Goal: Transaction & Acquisition: Purchase product/service

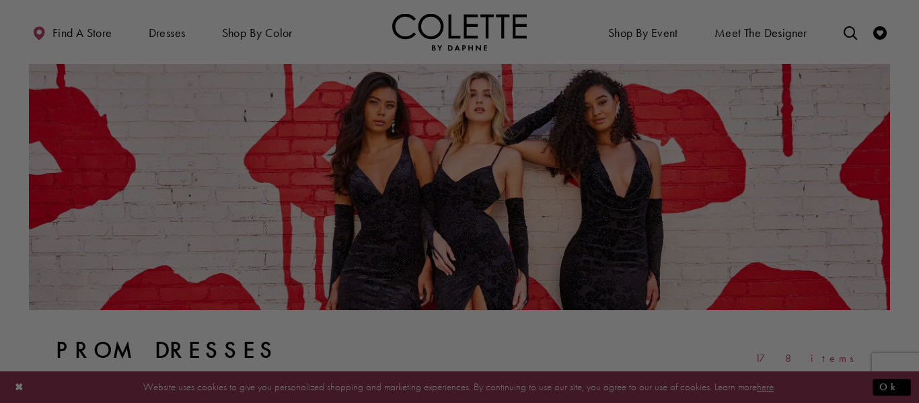
click at [15, 386] on div at bounding box center [464, 203] width 929 height 407
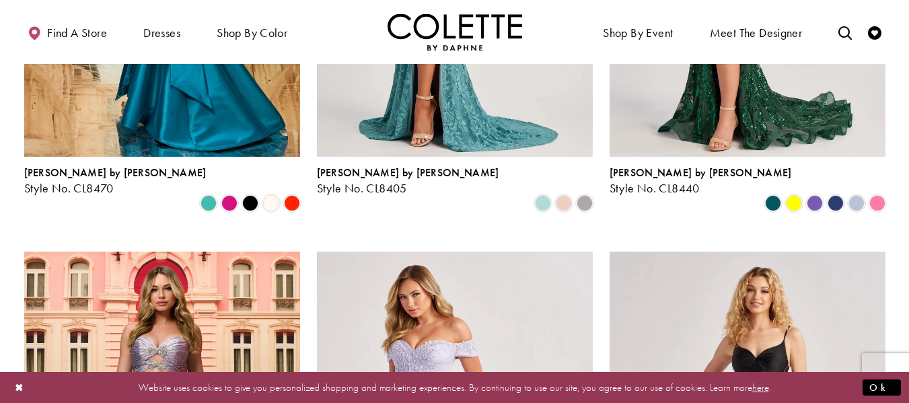
scroll to position [641, 0]
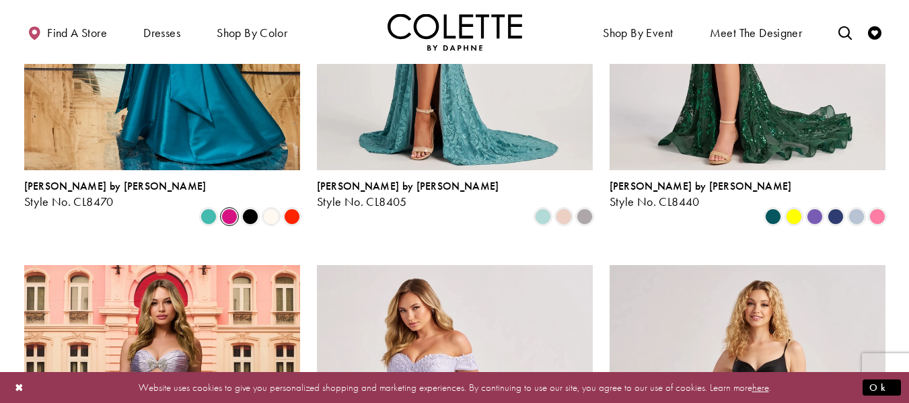
click at [227, 209] on span "Product List" at bounding box center [229, 217] width 16 height 16
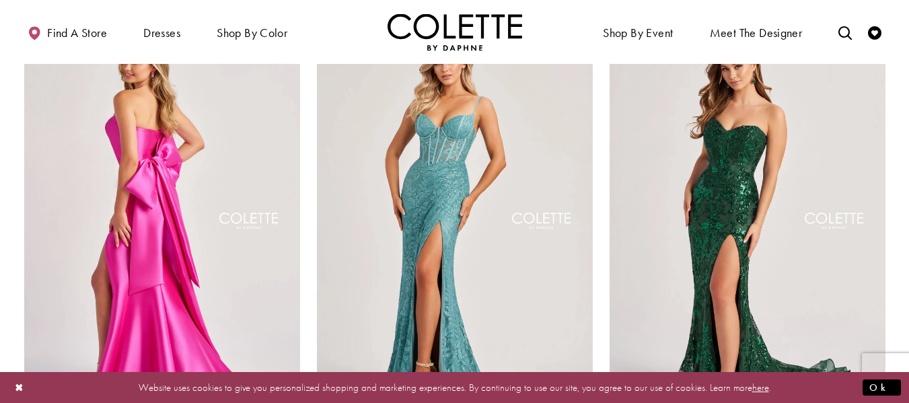
scroll to position [434, 0]
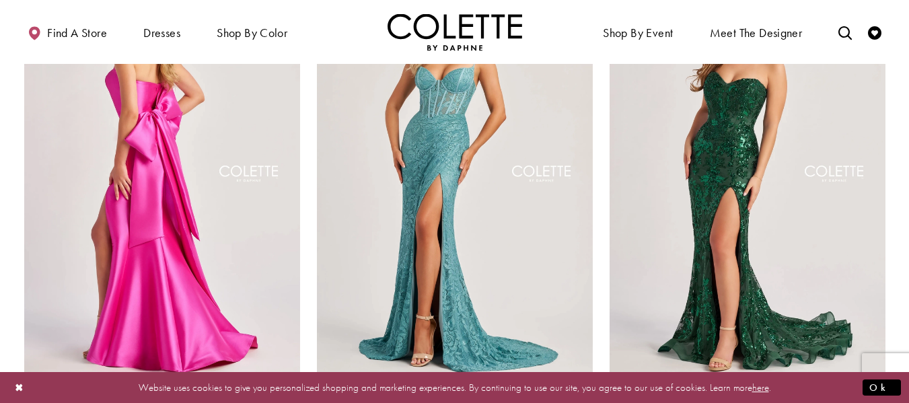
click at [194, 224] on img "Visit Colette by Daphne Style No. CL8470 Page" at bounding box center [162, 175] width 276 height 401
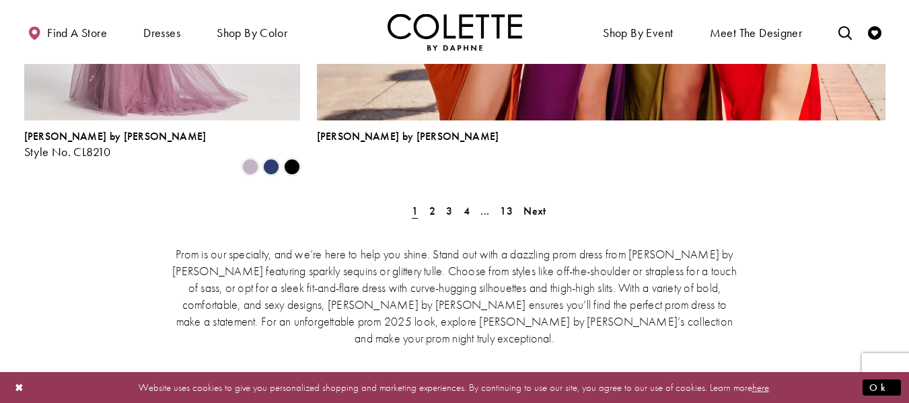
scroll to position [3164, 0]
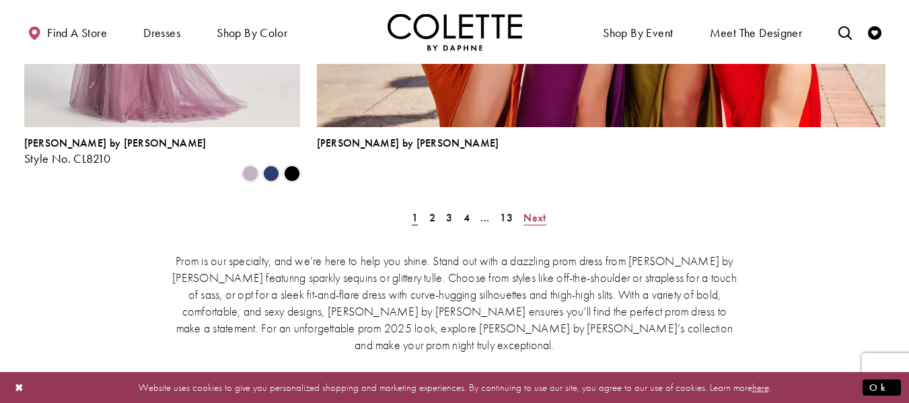
click at [536, 211] on span "Next" at bounding box center [535, 218] width 22 height 14
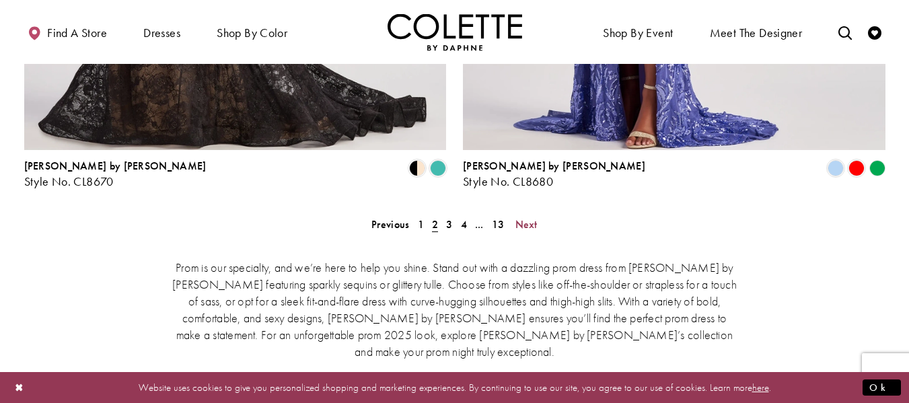
scroll to position [2864, 0]
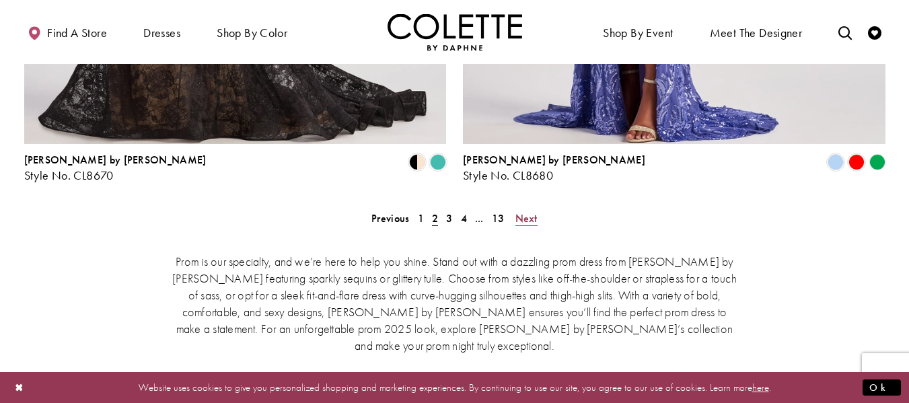
click at [525, 211] on span "Next" at bounding box center [526, 218] width 22 height 14
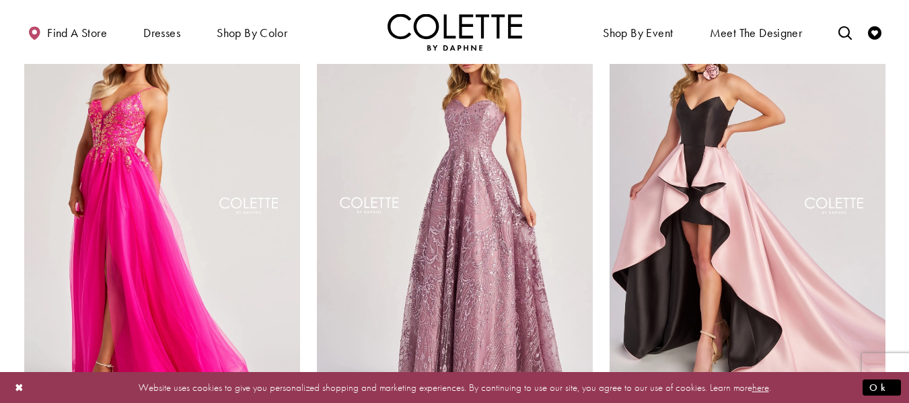
scroll to position [1363, 0]
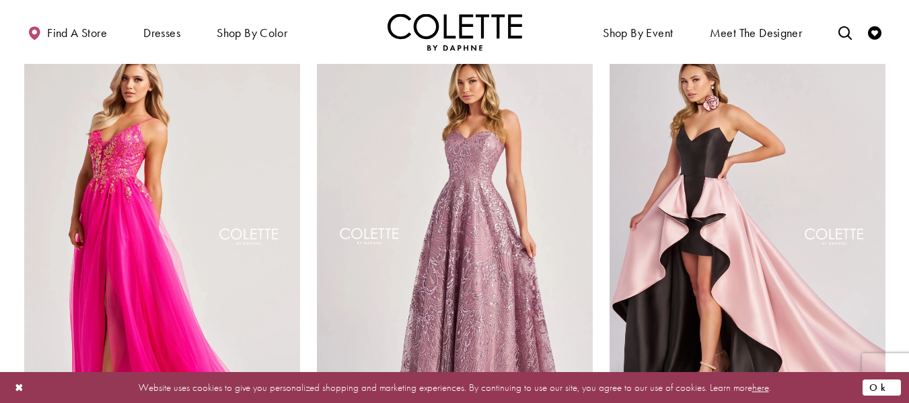
click at [884, 388] on button "Ok" at bounding box center [882, 387] width 38 height 17
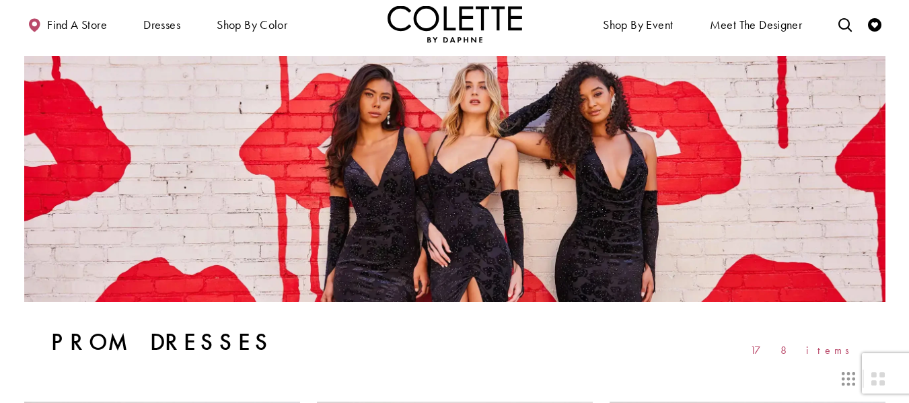
scroll to position [0, 0]
